Goal: Task Accomplishment & Management: Manage account settings

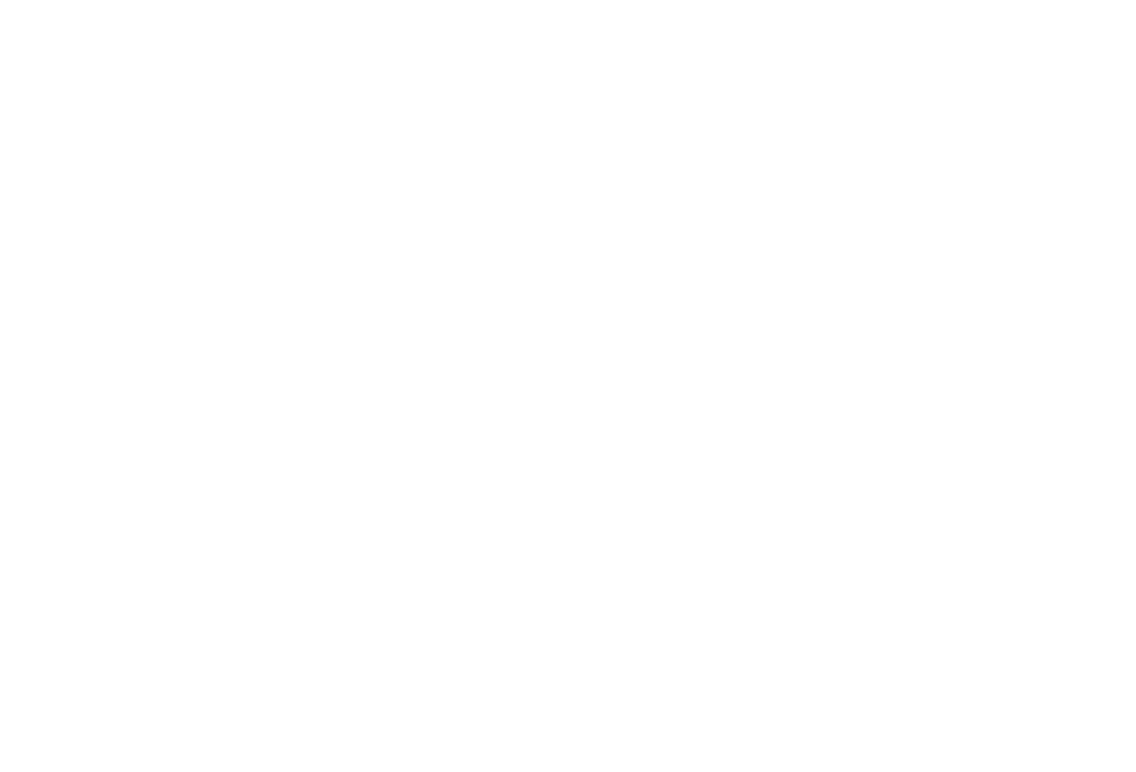
drag, startPoint x: 0, startPoint y: 0, endPoint x: 1058, endPoint y: 93, distance: 1061.7
click at [1053, 92] on div at bounding box center [568, 386] width 1136 height 772
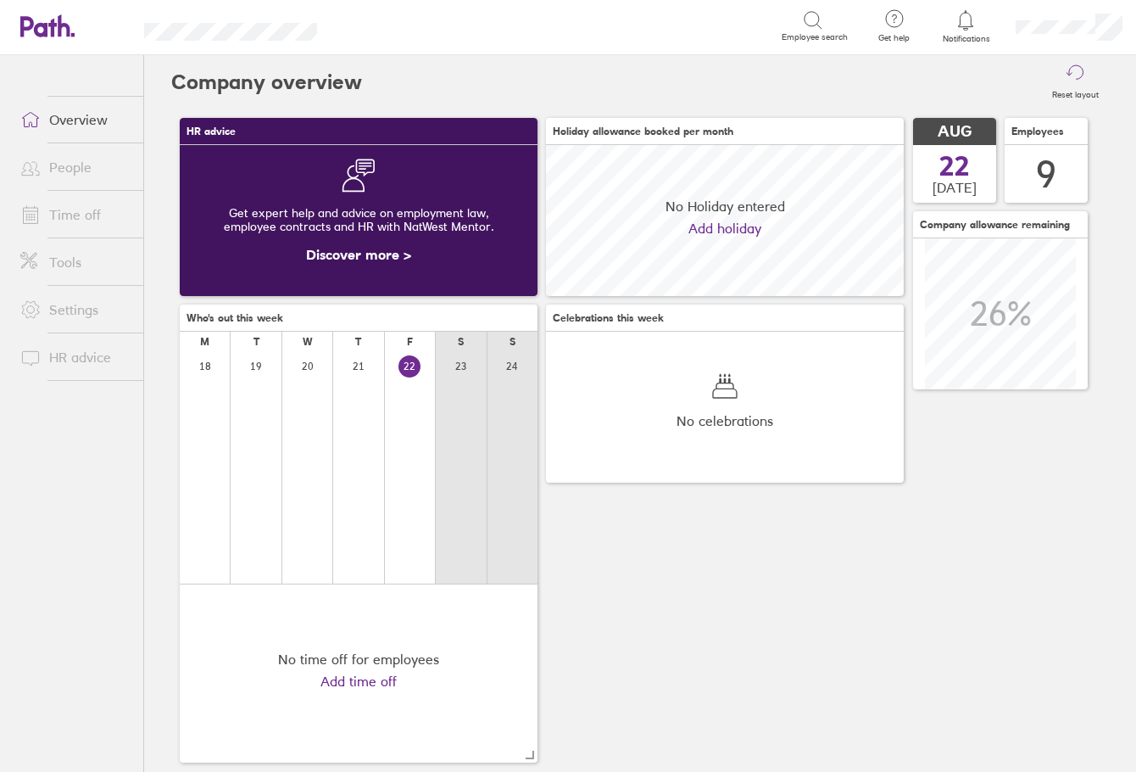
scroll to position [151, 358]
click at [96, 207] on link "Time off" at bounding box center [75, 215] width 137 height 34
